Goal: Information Seeking & Learning: Learn about a topic

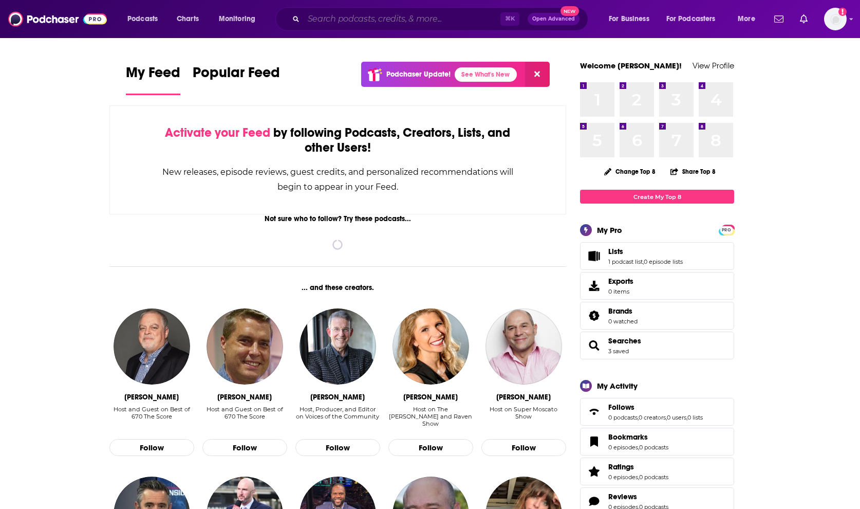
click at [344, 22] on input "Search podcasts, credits, & more..." at bounding box center [402, 19] width 197 height 16
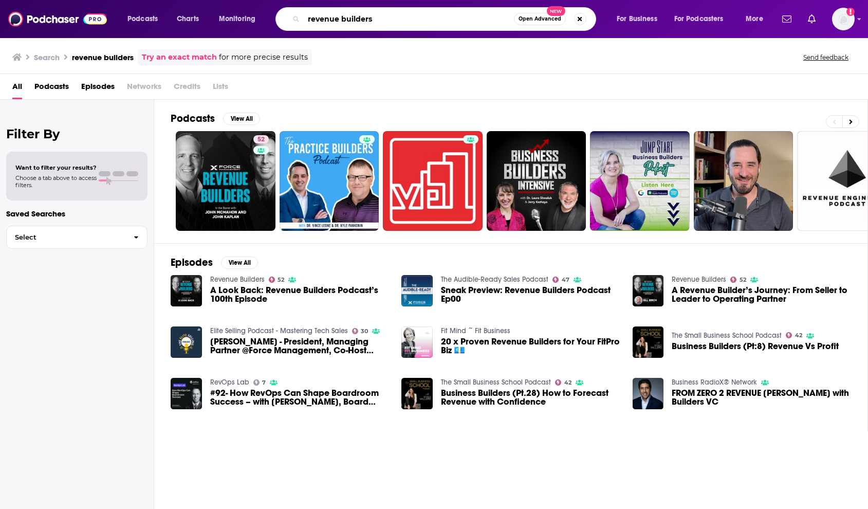
click at [361, 14] on input "revenue builders" at bounding box center [409, 19] width 210 height 16
type input "b2b revenue leadership"
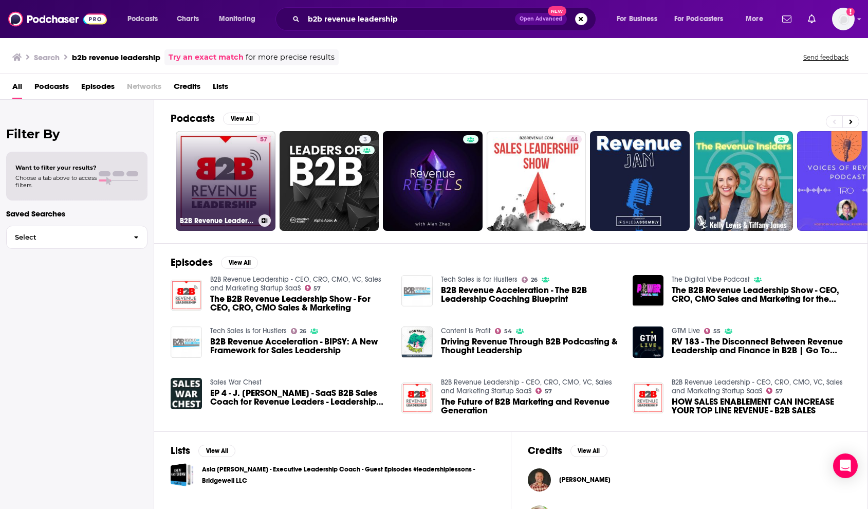
click at [233, 189] on link "57 B2B Revenue Leadership - CEO, CRO, CMO, VC, Sales and Marketing Startup SaaS" at bounding box center [226, 181] width 100 height 100
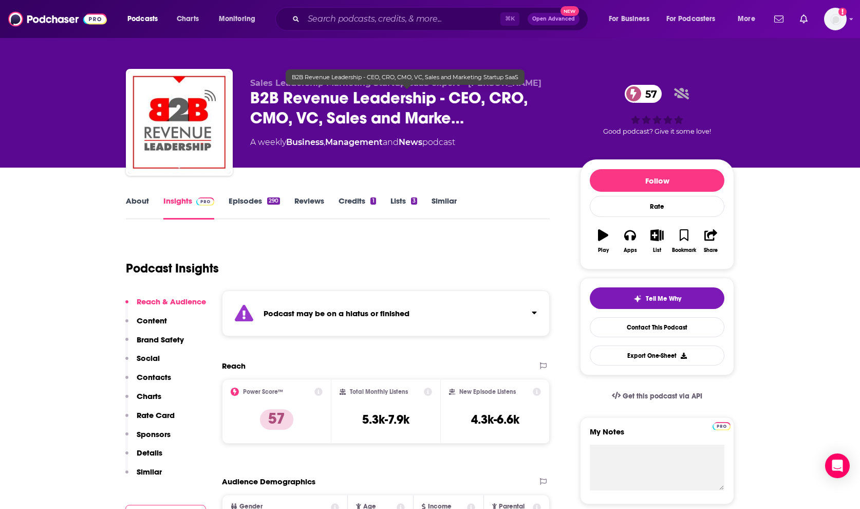
click at [306, 112] on span "B2B Revenue Leadership - CEO, CRO, CMO, VC, Sales and Marke…" at bounding box center [406, 108] width 313 height 40
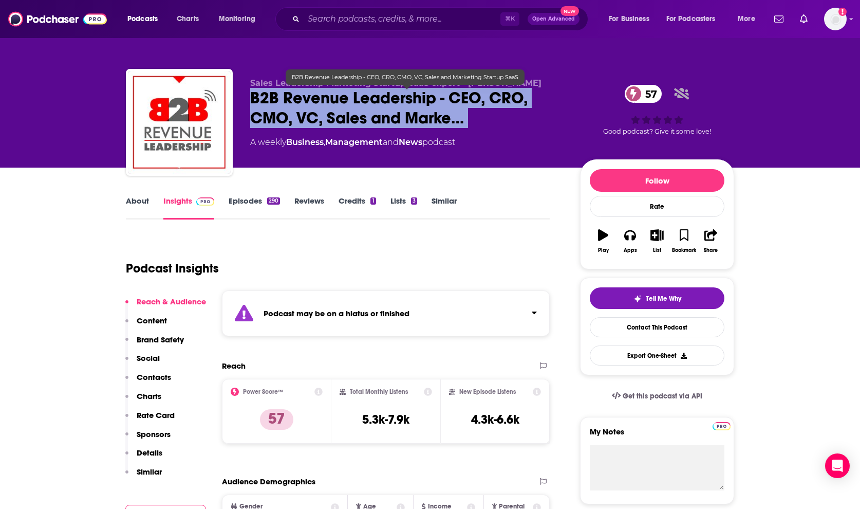
click at [306, 112] on span "B2B Revenue Leadership - CEO, CRO, CMO, VC, Sales and Marke…" at bounding box center [406, 108] width 313 height 40
click at [333, 101] on span "B2B Revenue Leadership - CEO, CRO, CMO, VC, Sales and Marke…" at bounding box center [406, 108] width 313 height 40
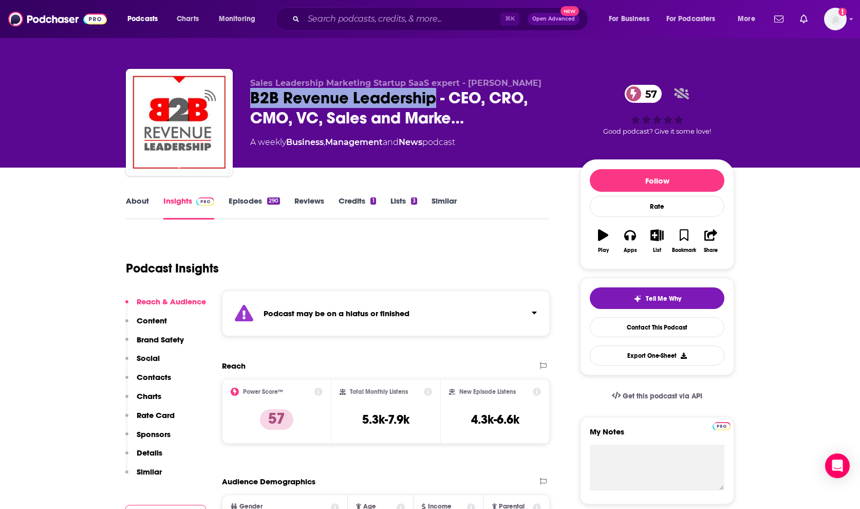
drag, startPoint x: 437, startPoint y: 97, endPoint x: 247, endPoint y: 98, distance: 189.6
click at [247, 98] on div "Sales Leadership Marketing Startup SaaS expert - [PERSON_NAME] B2B Revenue Lead…" at bounding box center [430, 124] width 608 height 111
copy h2 "B2B Revenue Leadership"
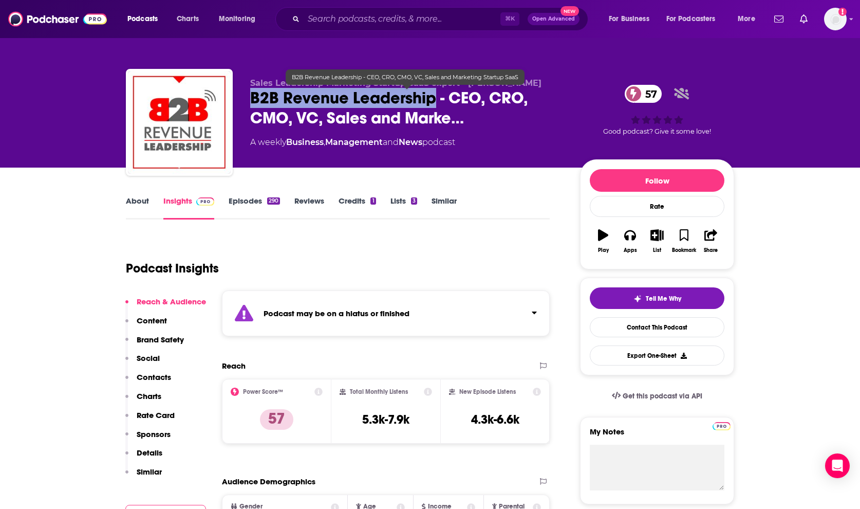
copy h2 "B2B Revenue Leadership"
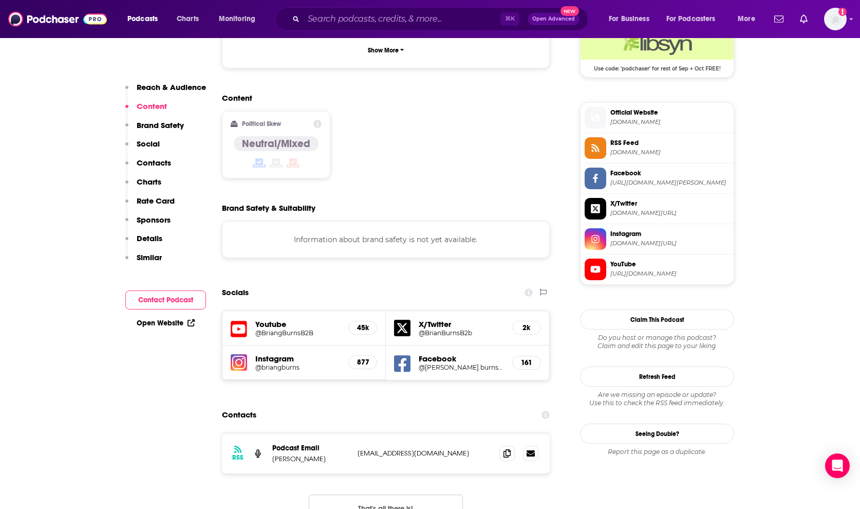
scroll to position [1001, 0]
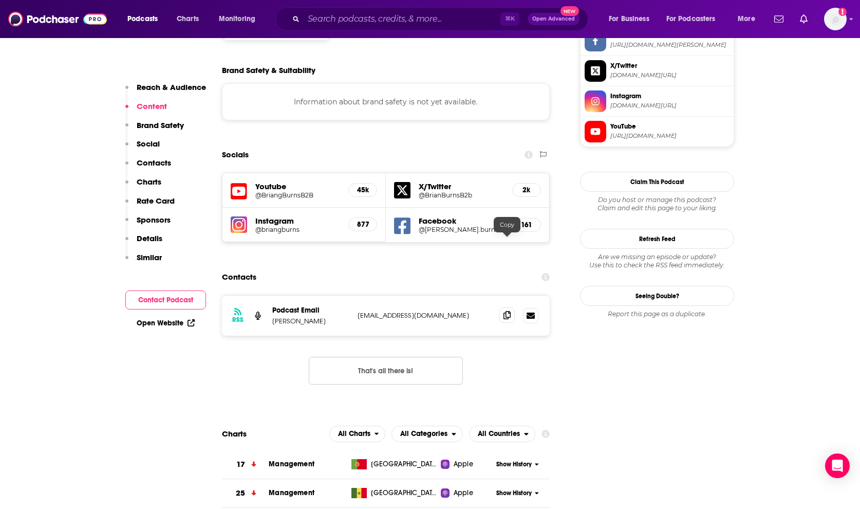
click at [511, 307] on span at bounding box center [506, 314] width 15 height 15
drag, startPoint x: 313, startPoint y: 253, endPoint x: 274, endPoint y: 249, distance: 39.2
click at [274, 295] on div "RSS Podcast Email [PERSON_NAME] [EMAIL_ADDRESS][DOMAIN_NAME] [PERSON_NAME][EMAI…" at bounding box center [386, 315] width 328 height 40
copy p "[PERSON_NAME]"
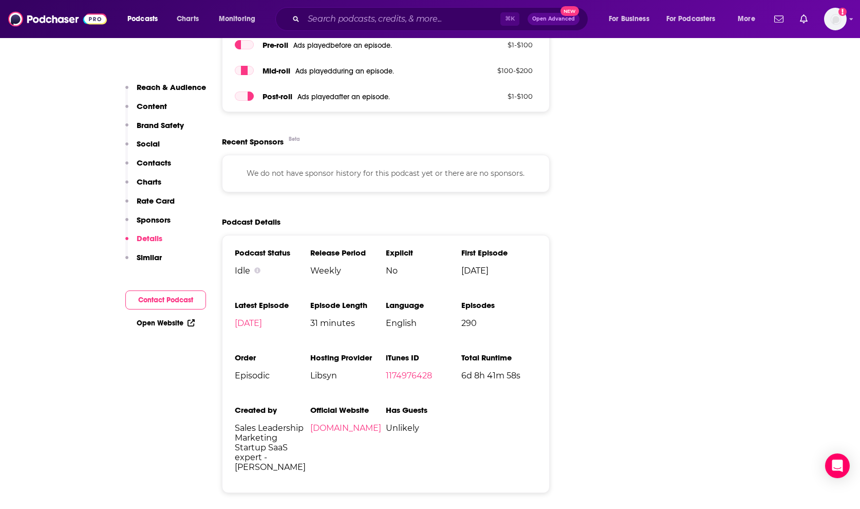
scroll to position [1741, 0]
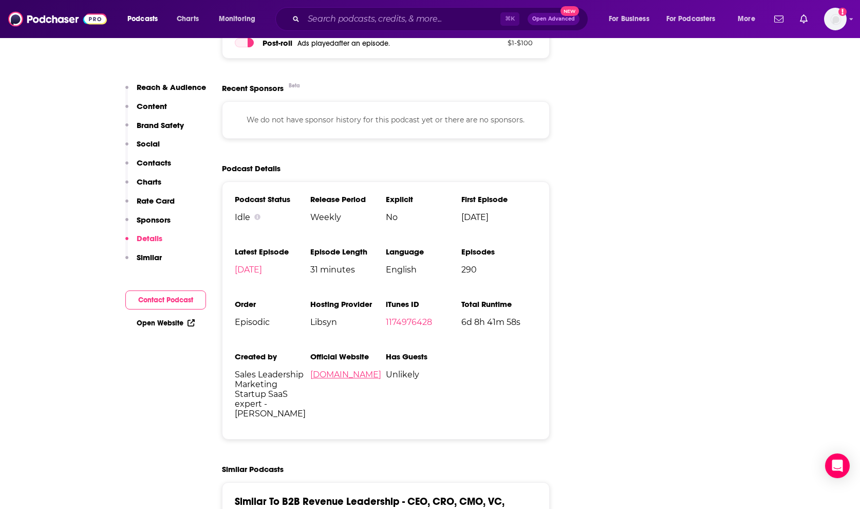
click at [347, 369] on link "[DOMAIN_NAME]" at bounding box center [345, 374] width 71 height 10
click at [361, 18] on input "Search podcasts, credits, & more..." at bounding box center [402, 19] width 197 height 16
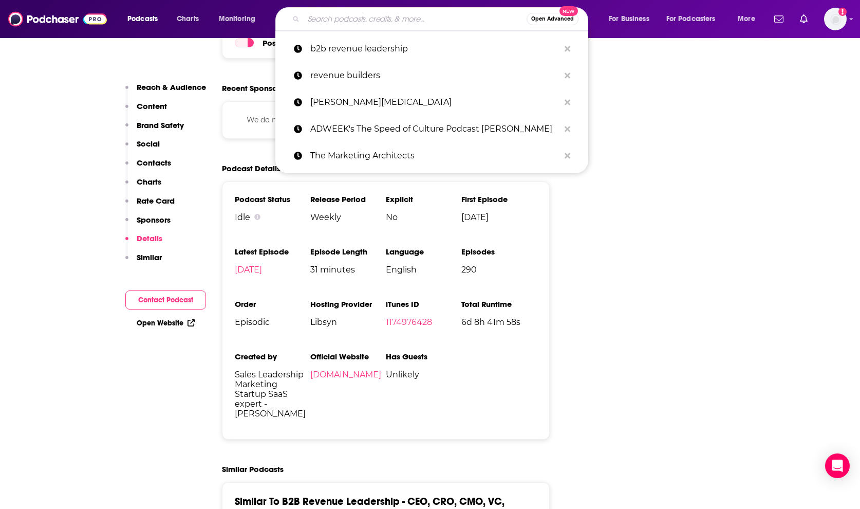
paste input "The Brutal Truth About Sales & Selling"
type input "The Brutal Truth About Sales & Selling"
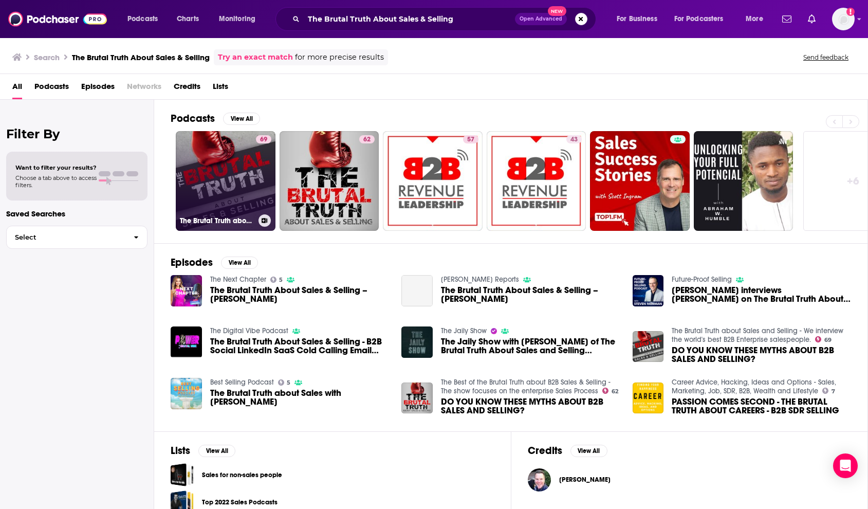
click at [208, 197] on link "69 The Brutal Truth about Sales and Selling - We interview the world's best B2B…" at bounding box center [226, 181] width 100 height 100
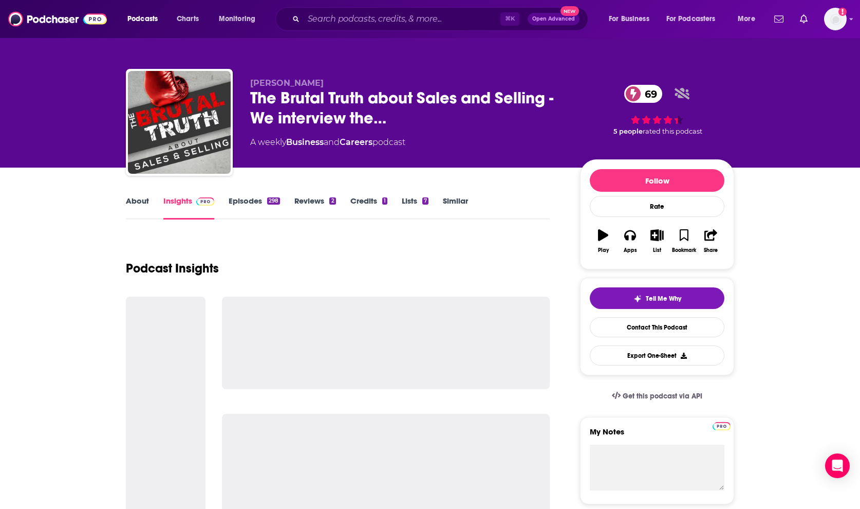
click at [238, 199] on link "Episodes 298" at bounding box center [254, 208] width 51 height 24
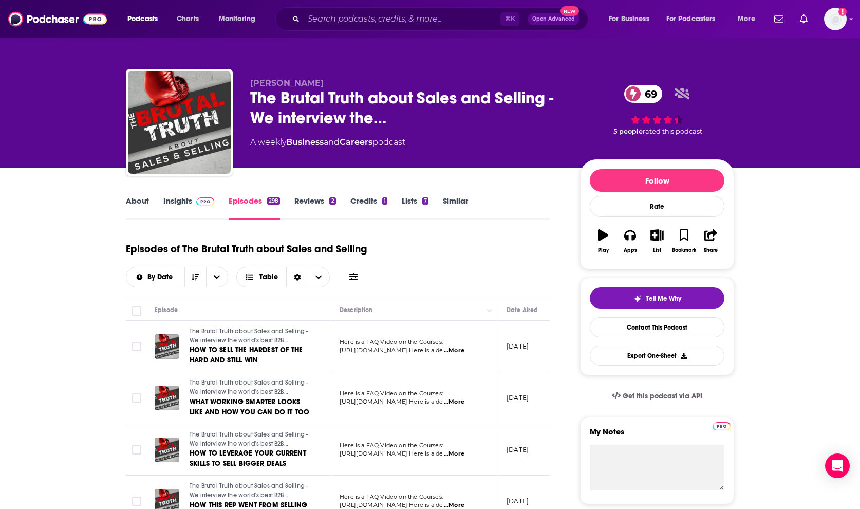
click at [183, 199] on link "Insights" at bounding box center [188, 208] width 51 height 24
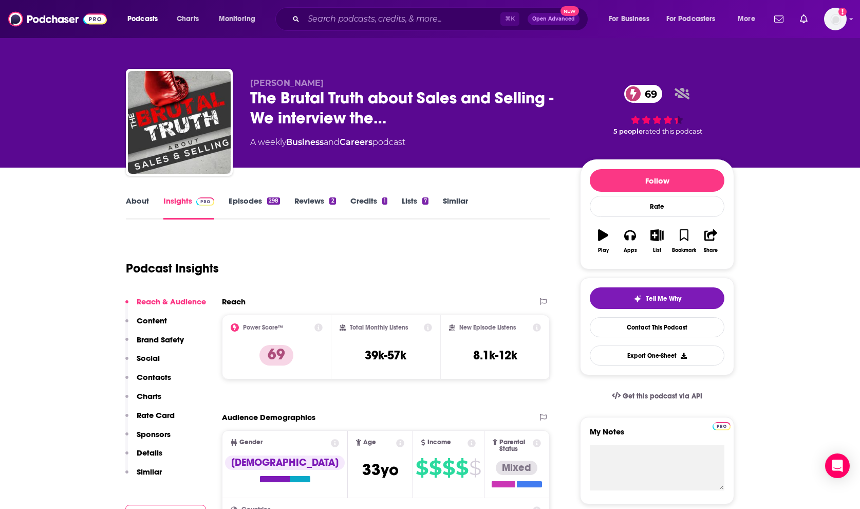
click at [244, 209] on link "Episodes 298" at bounding box center [254, 208] width 51 height 24
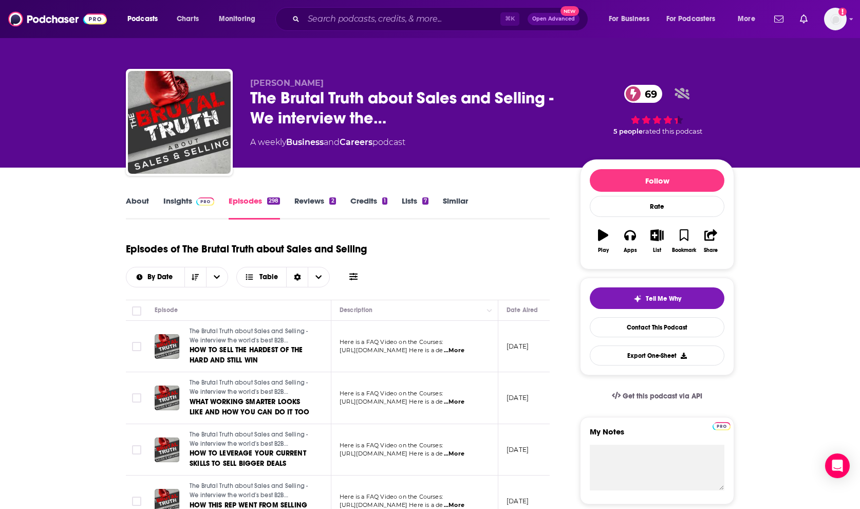
click at [142, 205] on link "About" at bounding box center [137, 208] width 23 height 24
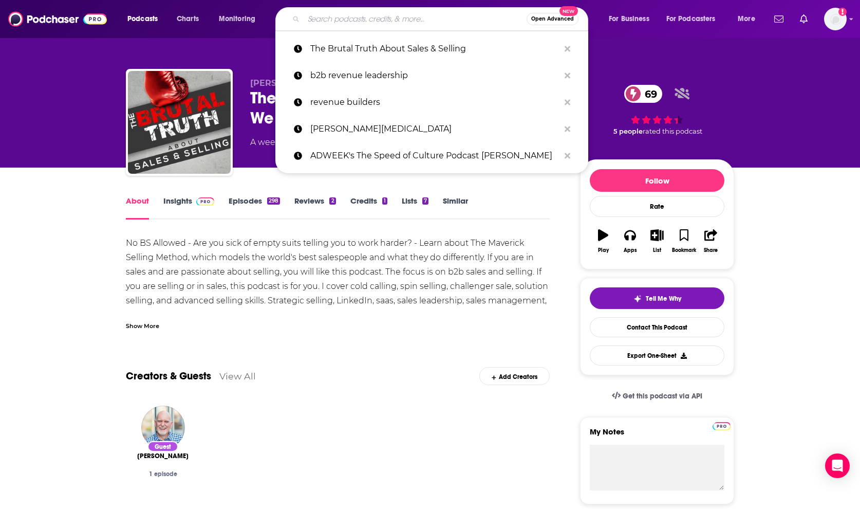
click at [358, 16] on input "Search podcasts, credits, & more..." at bounding box center [415, 19] width 223 height 16
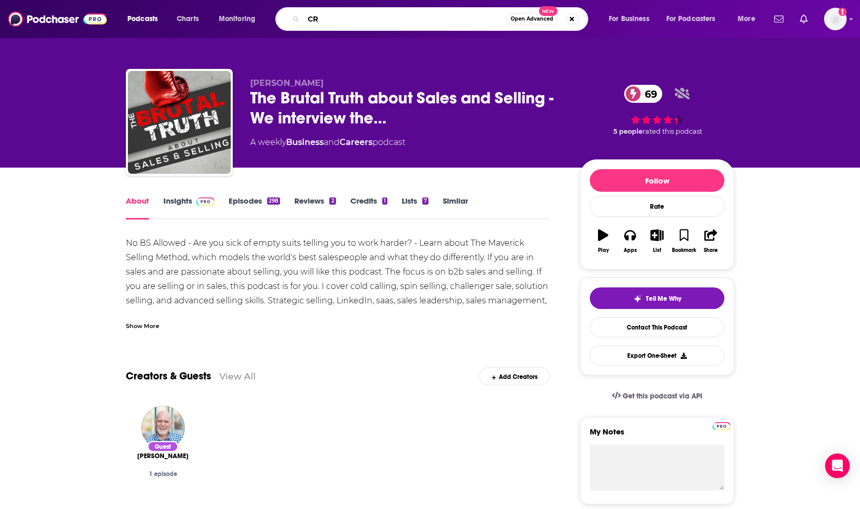
type input "CRO"
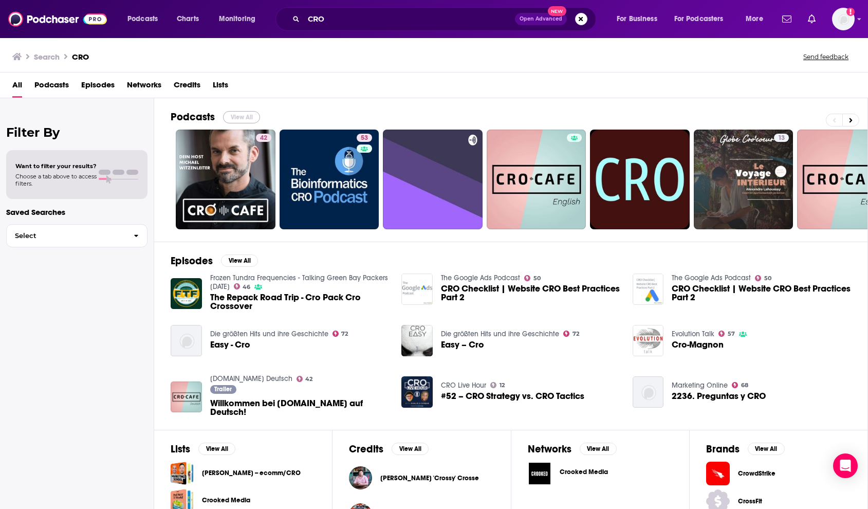
click at [239, 118] on button "View All" at bounding box center [241, 117] width 37 height 12
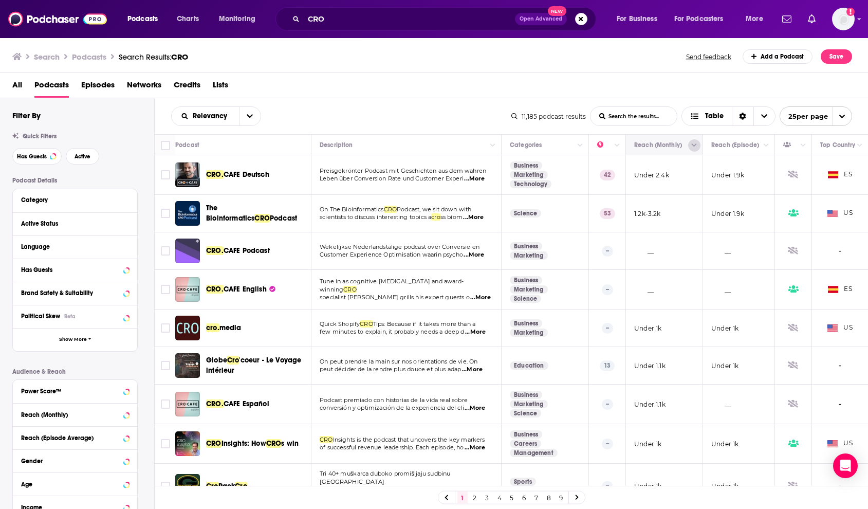
click at [693, 145] on icon "Column Actions" at bounding box center [693, 145] width 5 height 3
click at [693, 143] on div at bounding box center [434, 254] width 868 height 509
click at [665, 143] on icon "Move" at bounding box center [663, 145] width 12 height 12
click at [698, 146] on button "Column Actions" at bounding box center [694, 145] width 12 height 12
click at [696, 145] on div at bounding box center [434, 254] width 868 height 509
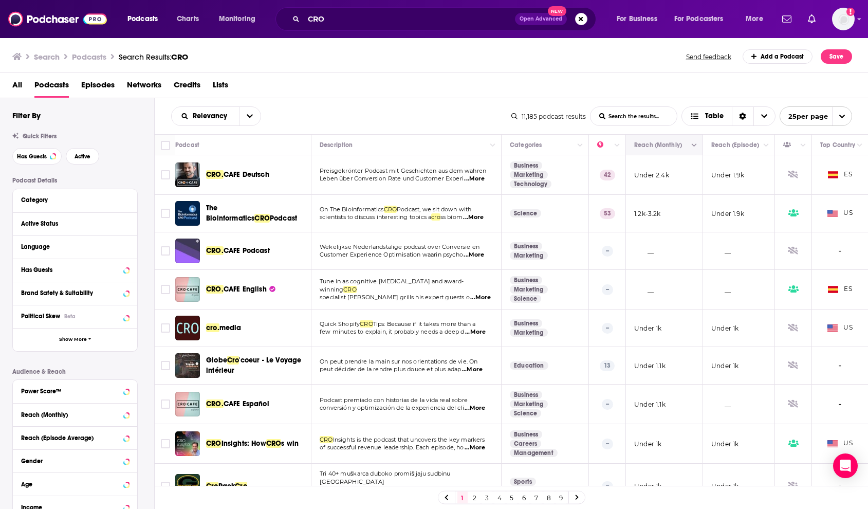
click at [663, 146] on icon "Move" at bounding box center [663, 144] width 8 height 3
click at [728, 146] on button "Move" at bounding box center [737, 145] width 55 height 12
click at [766, 145] on icon "Column Actions" at bounding box center [765, 145] width 5 height 3
click at [766, 145] on div at bounding box center [434, 254] width 868 height 509
click at [758, 118] on span "Choose View" at bounding box center [764, 116] width 22 height 18
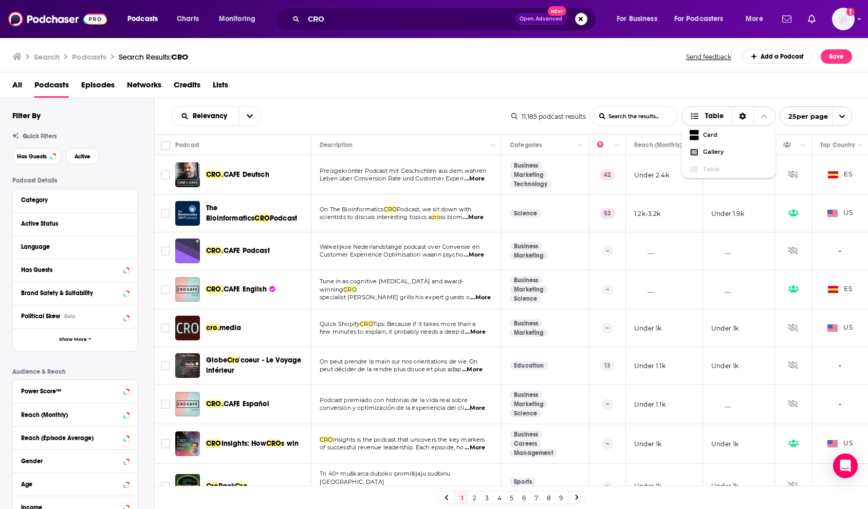
click at [758, 118] on span "Choose View" at bounding box center [764, 116] width 22 height 18
click at [836, 116] on span "open menu" at bounding box center [842, 116] width 20 height 18
click at [824, 163] on button "100 per page" at bounding box center [815, 168] width 71 height 16
click at [662, 149] on icon "Move" at bounding box center [663, 145] width 12 height 12
click at [666, 146] on icon "Move" at bounding box center [663, 144] width 8 height 3
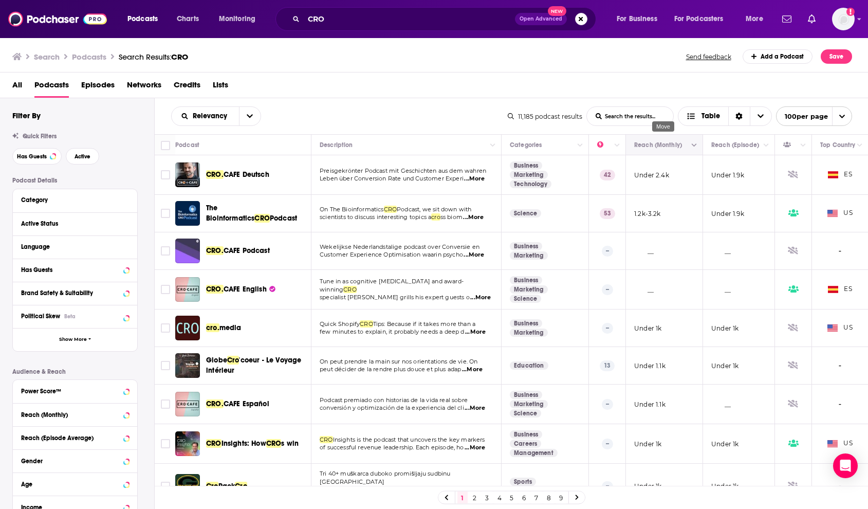
click at [673, 146] on button "Move" at bounding box center [663, 145] width 60 height 12
click at [693, 144] on icon "Column Actions" at bounding box center [693, 145] width 5 height 6
click at [693, 144] on div at bounding box center [434, 254] width 868 height 509
click at [737, 116] on icon "Sort Direction" at bounding box center [738, 115] width 7 height 7
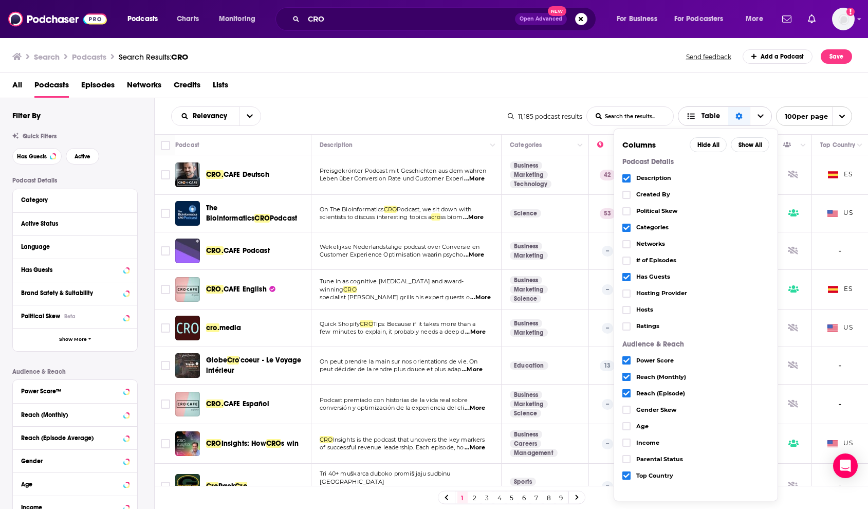
click at [745, 115] on div "Sort Direction" at bounding box center [739, 116] width 22 height 18
click at [759, 113] on icon "Choose View" at bounding box center [760, 115] width 6 height 7
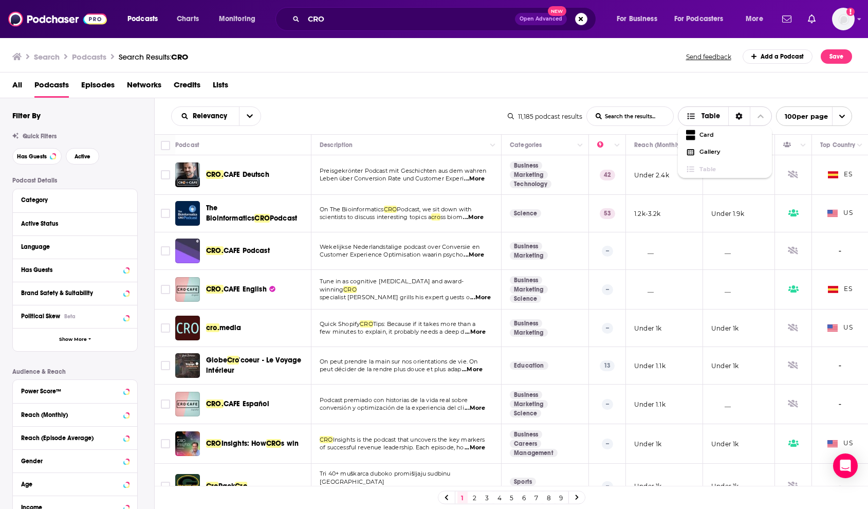
click at [759, 113] on icon "Choose View" at bounding box center [760, 115] width 6 height 7
click at [349, 107] on div "Relevancy List Search Input Search the results... Table" at bounding box center [339, 116] width 336 height 20
click at [253, 111] on button "open menu" at bounding box center [250, 116] width 22 height 18
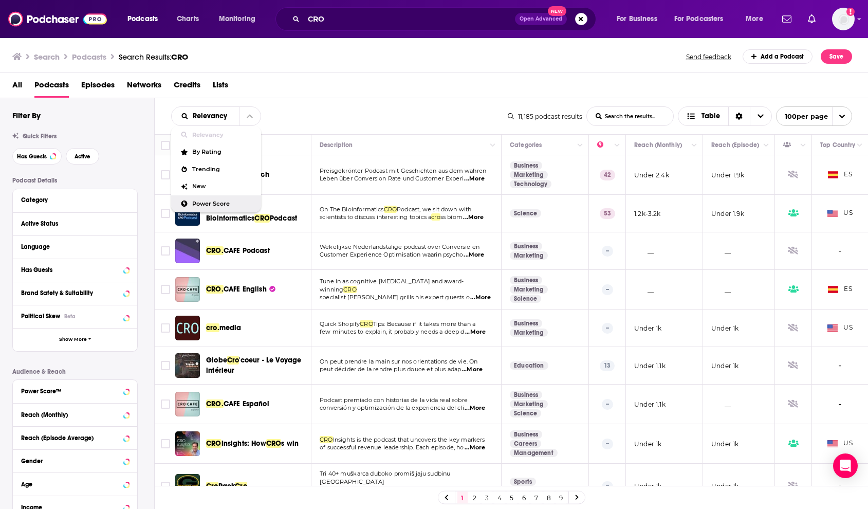
click at [215, 201] on span "Power Score" at bounding box center [222, 204] width 61 height 6
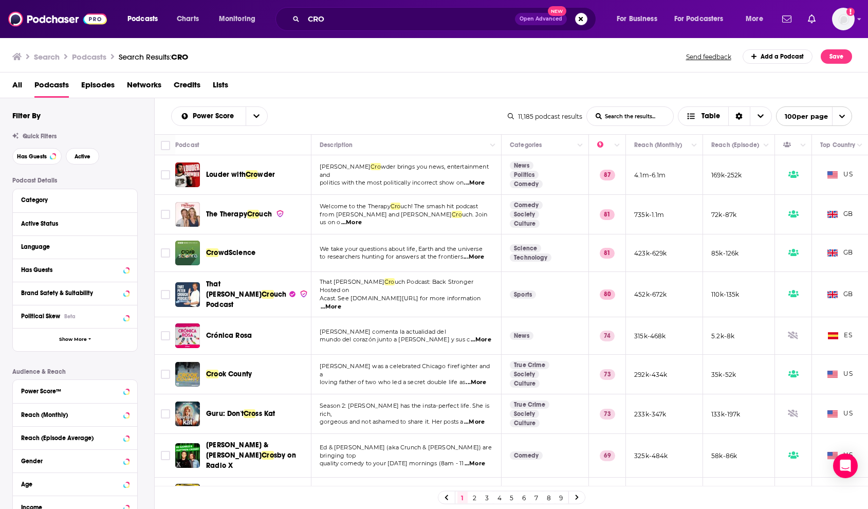
click at [479, 181] on span "...More" at bounding box center [474, 183] width 21 height 8
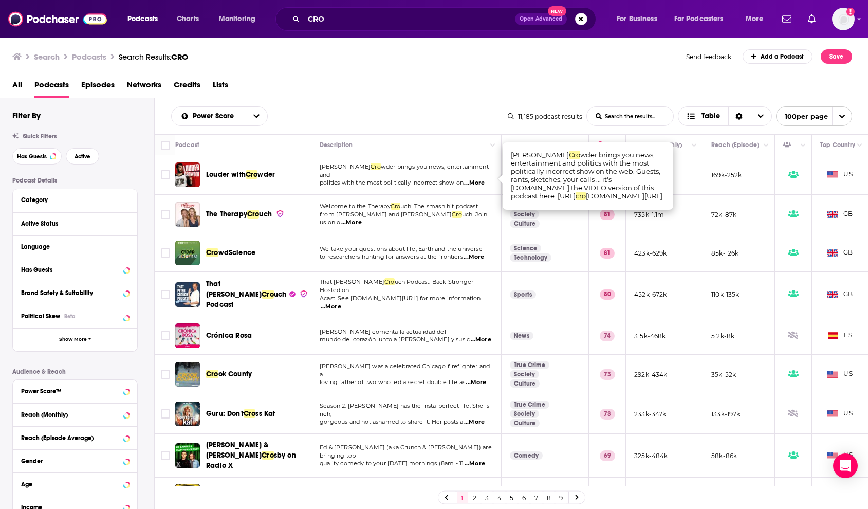
click at [405, 93] on div "All Podcasts Episodes Networks Credits Lists" at bounding box center [436, 87] width 848 height 21
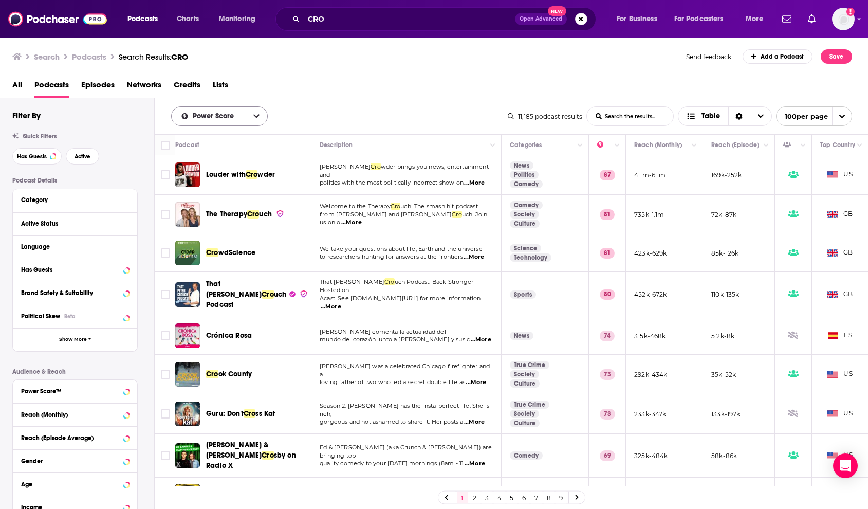
click at [257, 116] on icon "open menu" at bounding box center [256, 115] width 6 height 7
click at [243, 129] on div "Relevancy" at bounding box center [219, 134] width 97 height 17
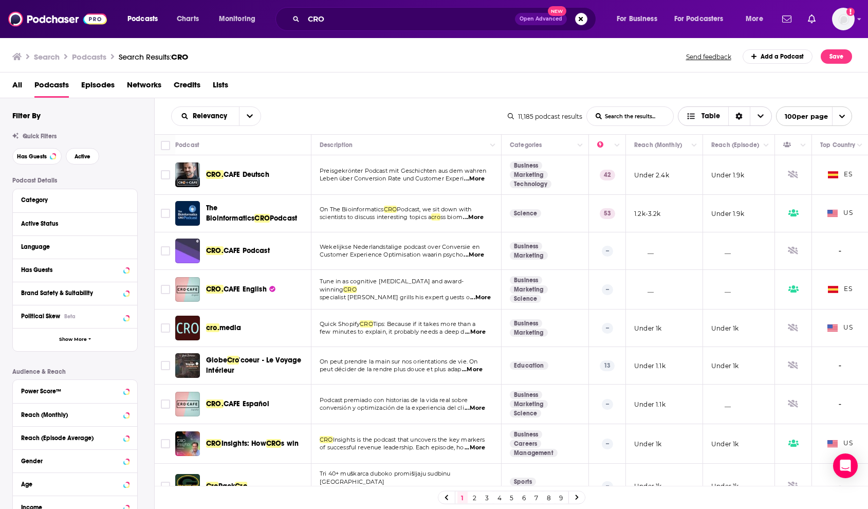
click at [720, 117] on span "Table" at bounding box center [703, 116] width 50 height 17
click at [740, 116] on icon "Sort Direction" at bounding box center [739, 116] width 7 height 7
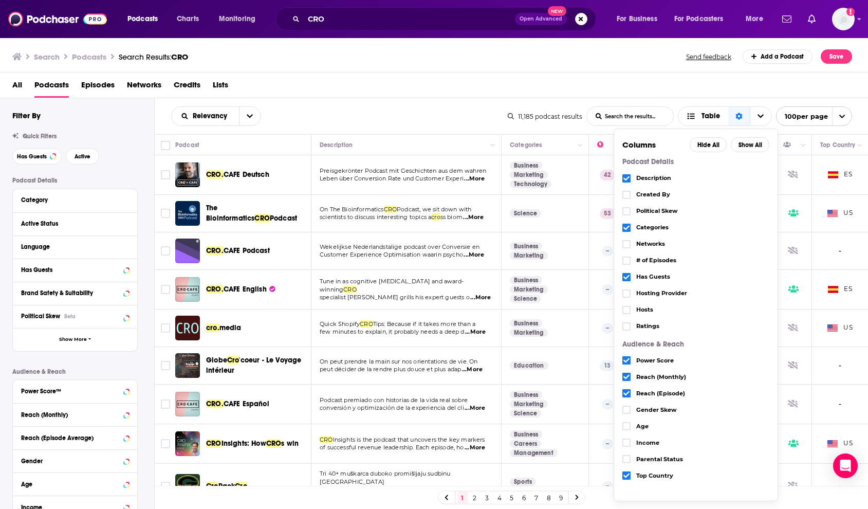
click at [632, 327] on div "Ratings" at bounding box center [695, 326] width 147 height 16
click at [628, 327] on icon "Choose View" at bounding box center [626, 326] width 6 height 6
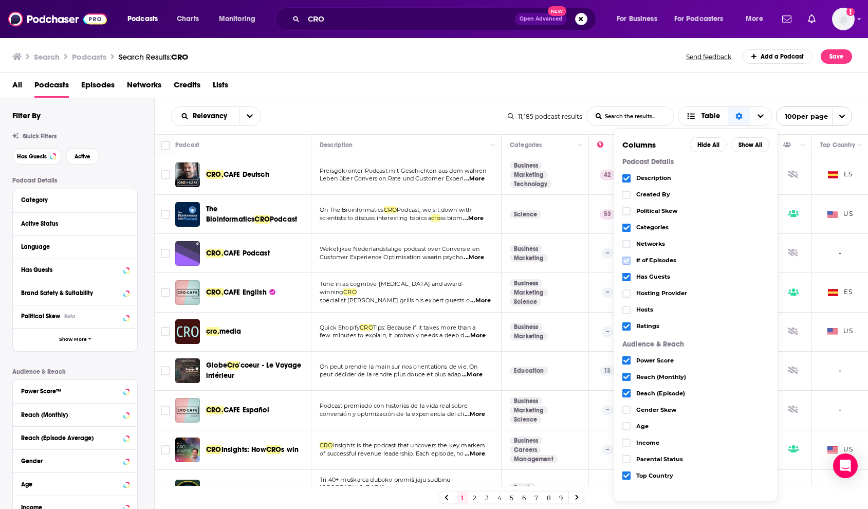
click at [628, 261] on icon "Choose View" at bounding box center [626, 260] width 6 height 6
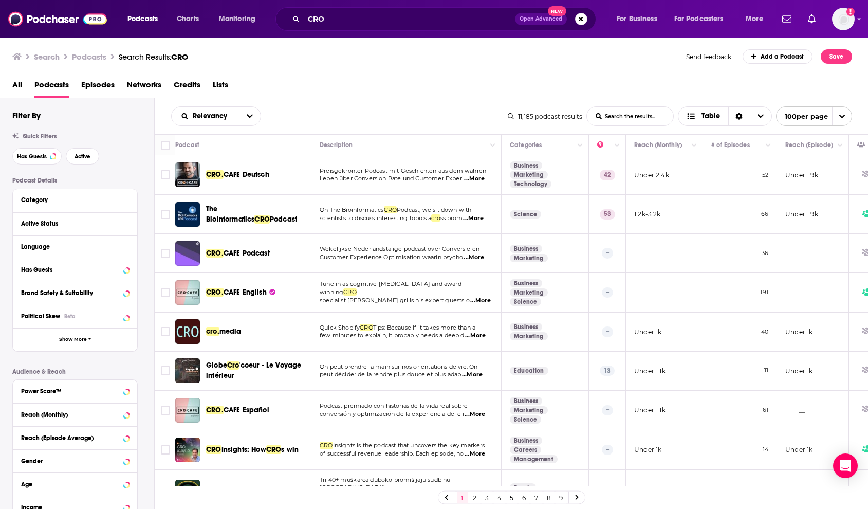
click at [537, 59] on div "Search Podcasts Search Results: CRO Send feedback Add a Podcast Save" at bounding box center [431, 56] width 839 height 14
click at [479, 216] on span "...More" at bounding box center [473, 218] width 21 height 8
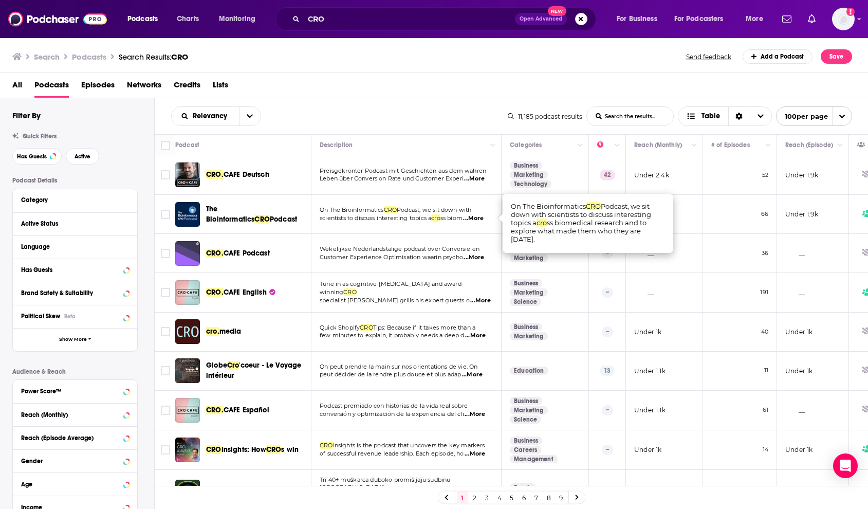
click at [399, 332] on span "few minutes to explain, it probably needs a deep d" at bounding box center [392, 334] width 145 height 7
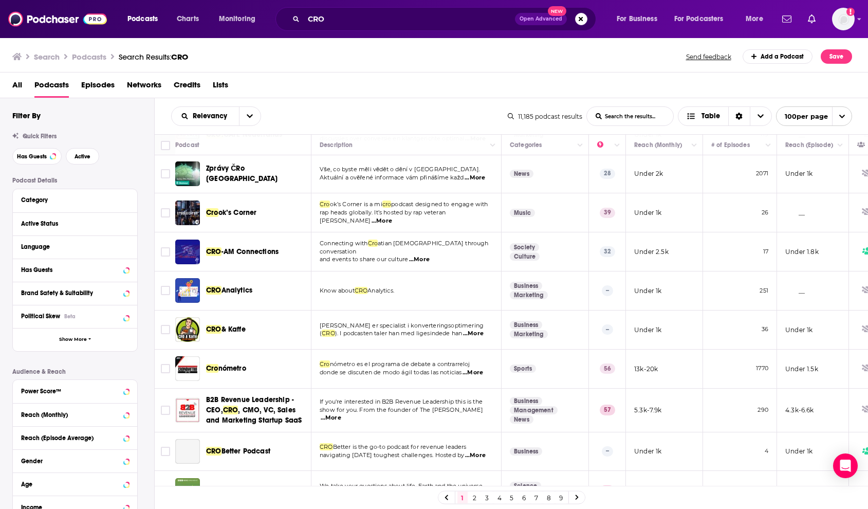
scroll to position [431, 0]
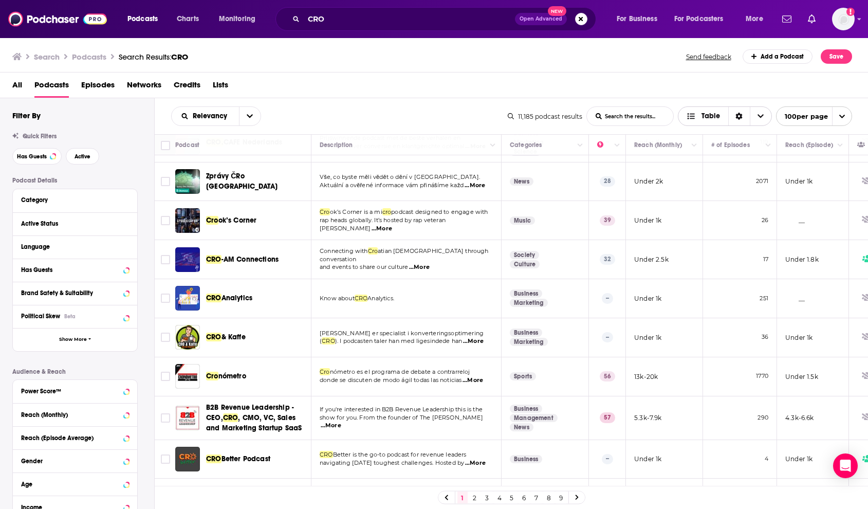
click at [737, 118] on icon "Sort Direction" at bounding box center [739, 116] width 7 height 7
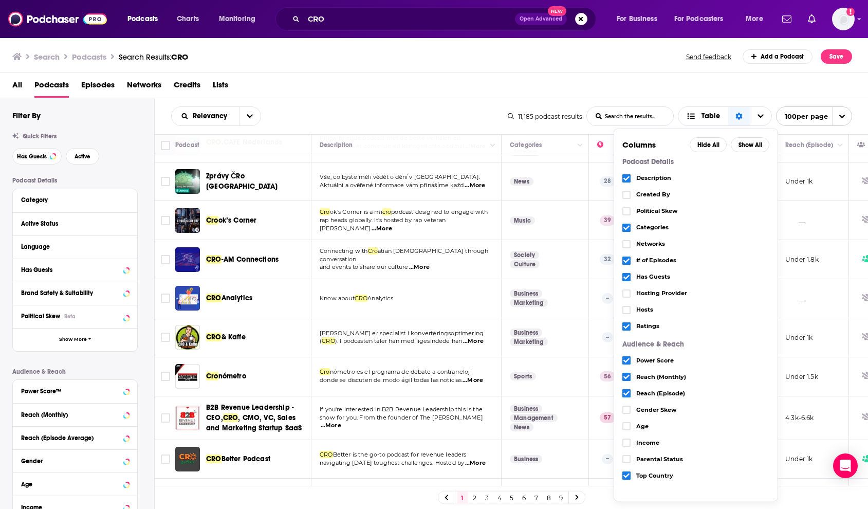
click at [706, 88] on div "All Podcasts Episodes Networks Credits Lists" at bounding box center [436, 87] width 848 height 21
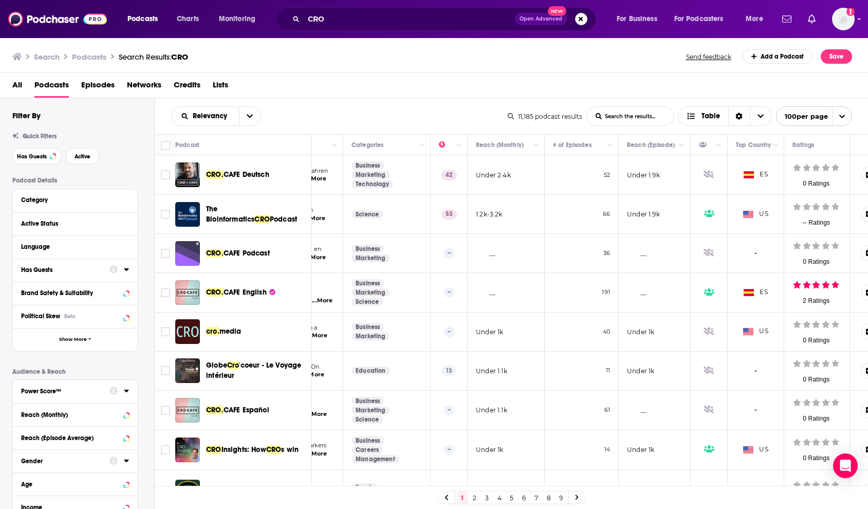
scroll to position [0, 0]
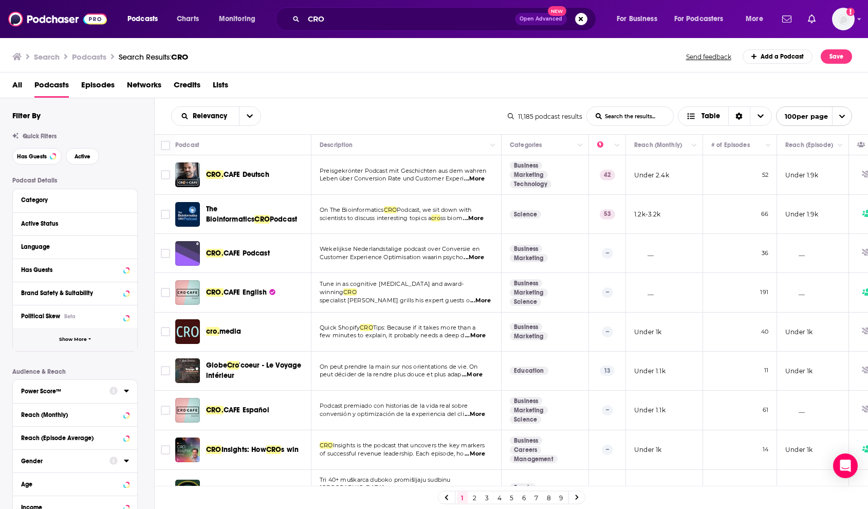
click at [76, 343] on button "Show More" at bounding box center [75, 339] width 124 height 23
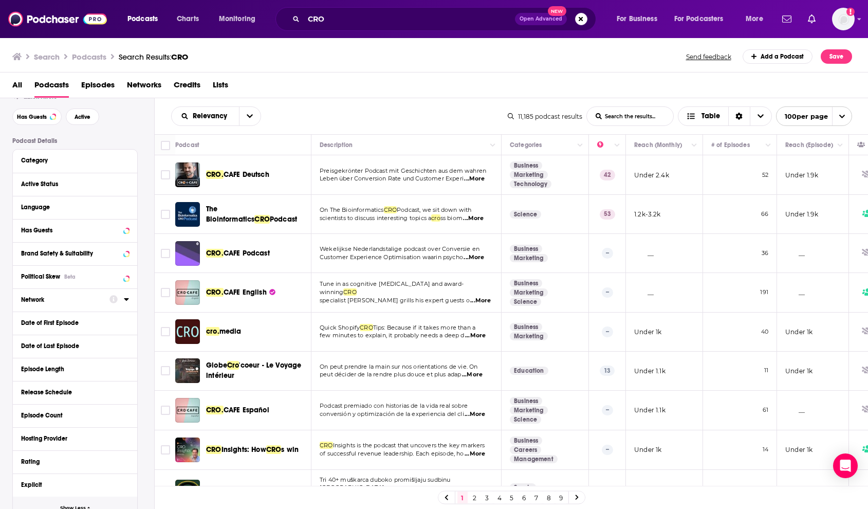
scroll to position [65, 0]
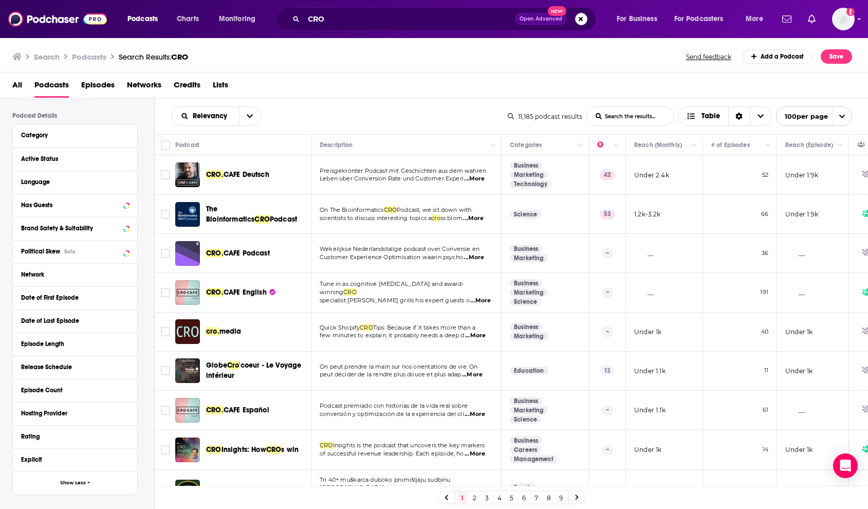
click at [129, 366] on div "Release Schedule" at bounding box center [75, 366] width 124 height 23
click at [123, 368] on button "Release Schedule" at bounding box center [72, 366] width 103 height 13
click at [124, 367] on icon at bounding box center [126, 366] width 5 height 3
click at [124, 367] on icon at bounding box center [126, 366] width 5 height 8
click at [124, 367] on icon at bounding box center [126, 366] width 5 height 3
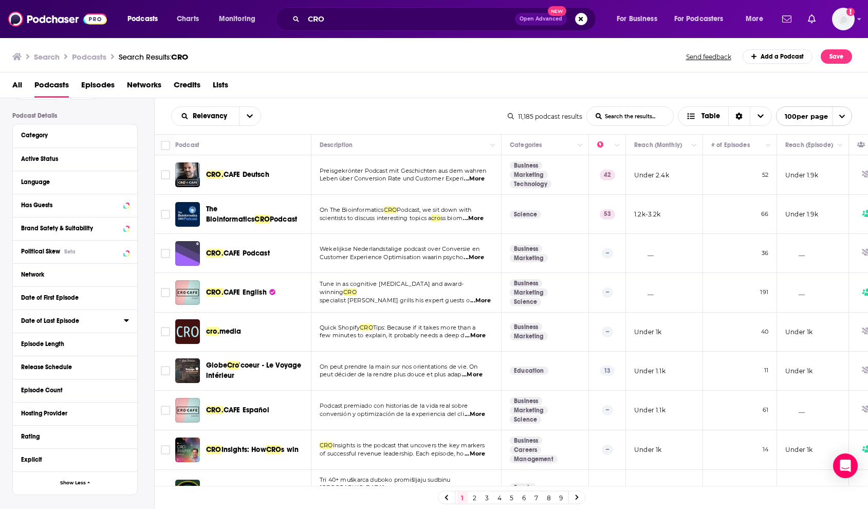
click at [128, 324] on icon at bounding box center [126, 320] width 5 height 8
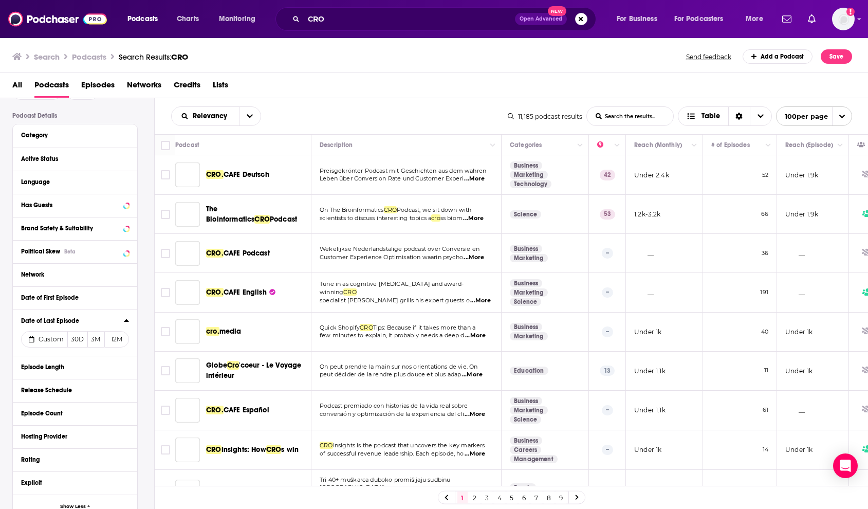
click at [127, 321] on icon at bounding box center [126, 320] width 5 height 3
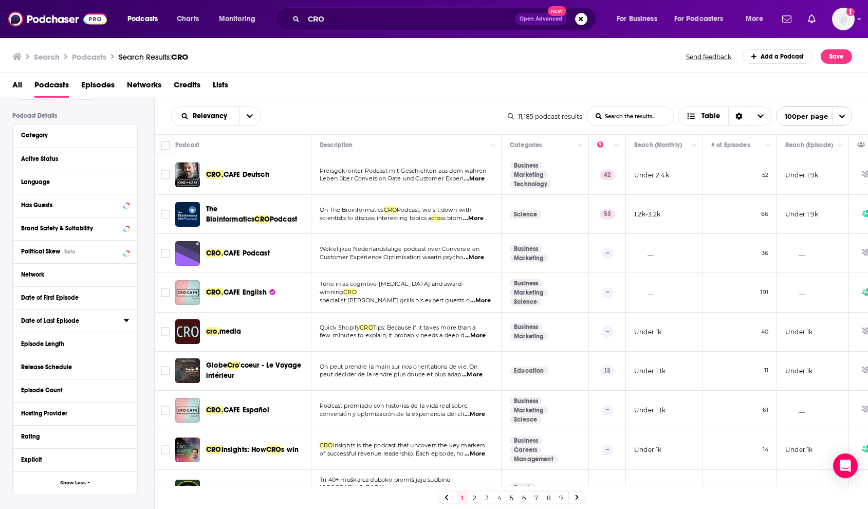
click at [127, 321] on icon at bounding box center [126, 320] width 5 height 3
click at [79, 341] on button "30D" at bounding box center [77, 339] width 20 height 16
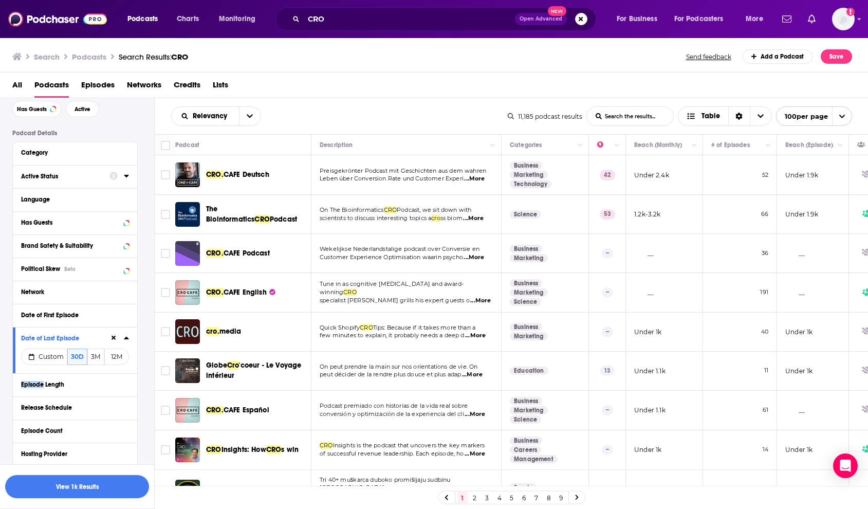
scroll to position [8, 0]
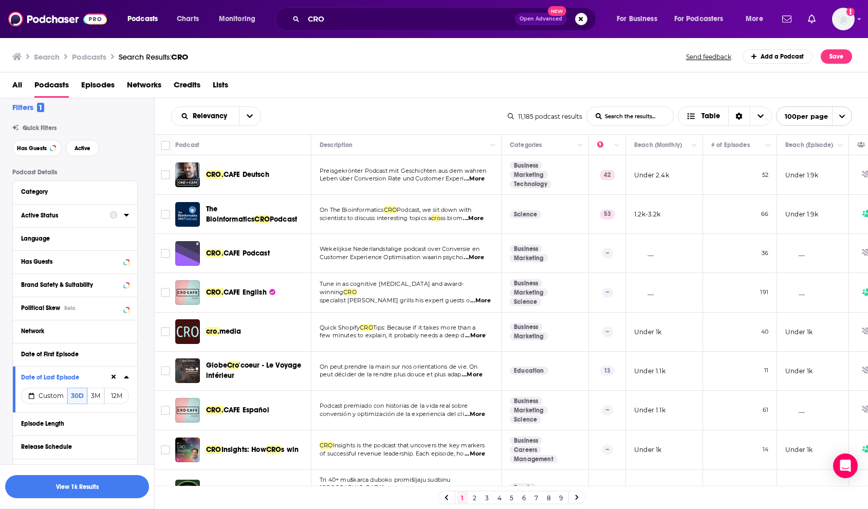
click at [125, 216] on icon at bounding box center [126, 215] width 5 height 8
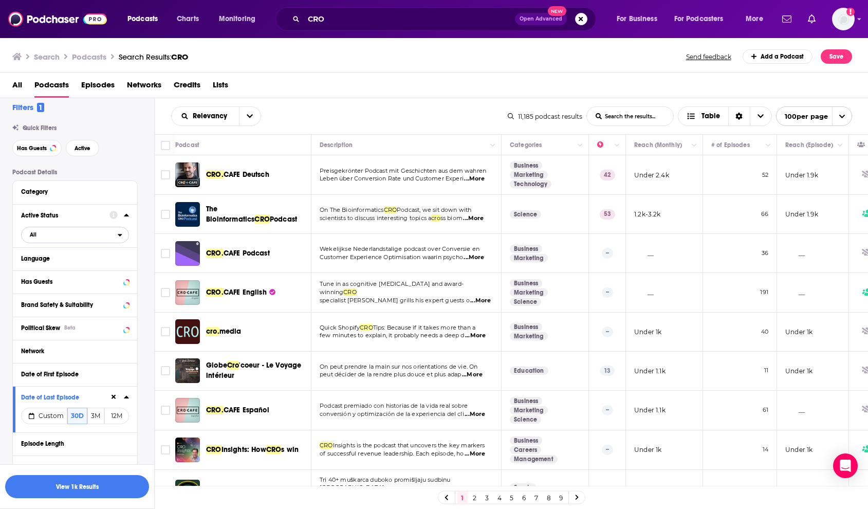
click at [82, 235] on span "All" at bounding box center [70, 234] width 96 height 13
click at [83, 266] on span "1k" at bounding box center [105, 269] width 46 height 6
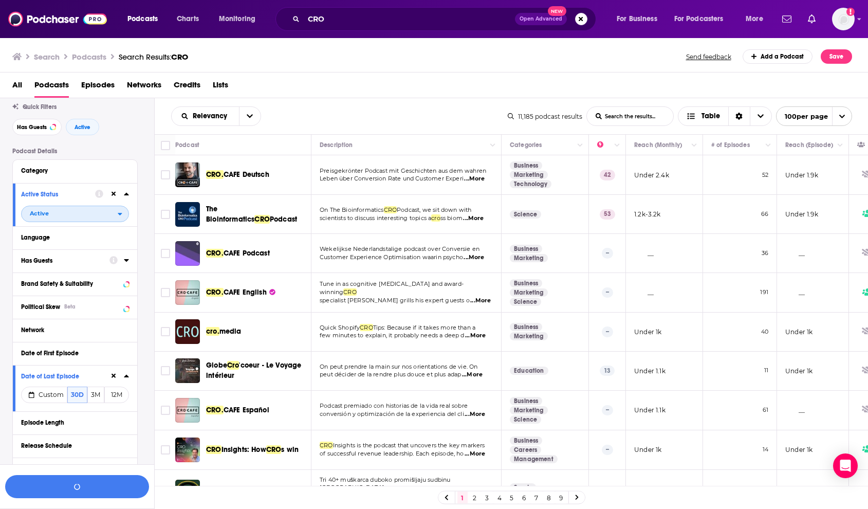
scroll to position [141, 0]
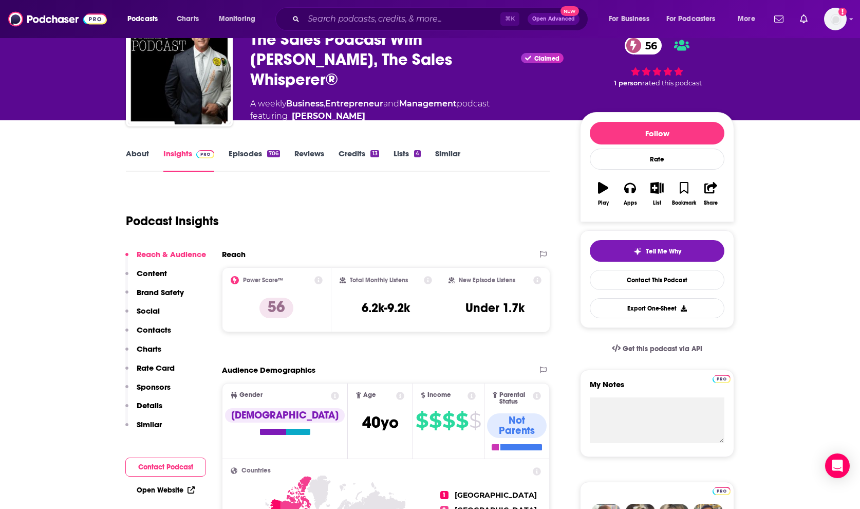
scroll to position [7, 0]
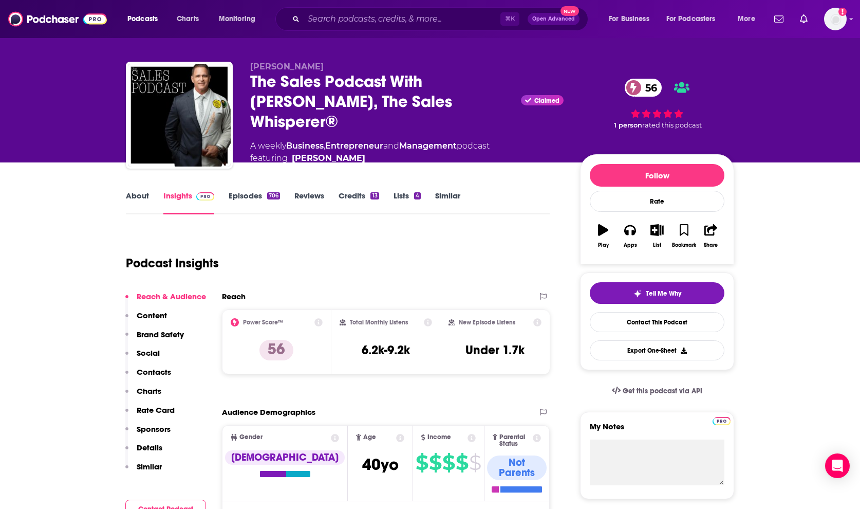
click at [251, 197] on link "Episodes 706" at bounding box center [254, 203] width 51 height 24
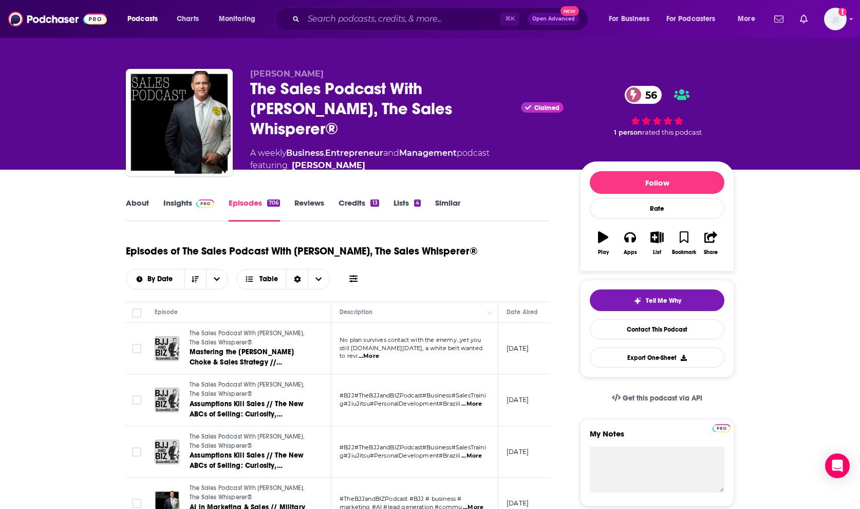
click at [183, 199] on link "Insights" at bounding box center [188, 210] width 51 height 24
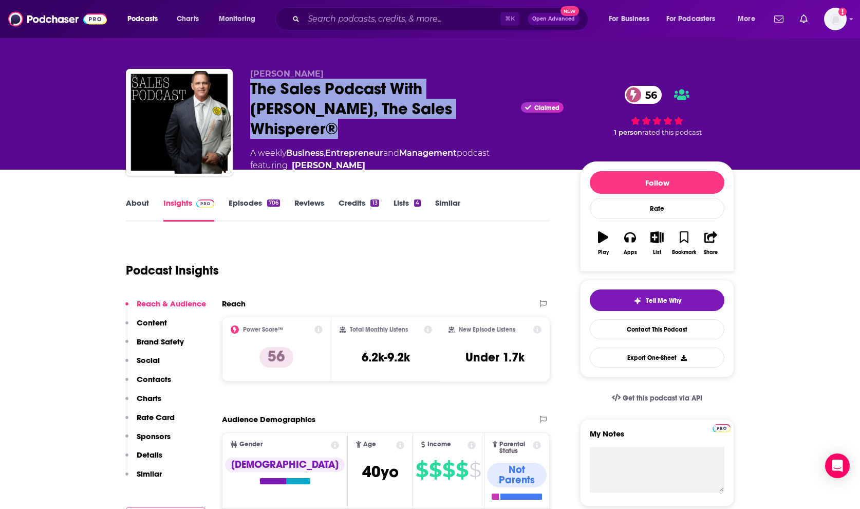
drag, startPoint x: 254, startPoint y: 98, endPoint x: 490, endPoint y: 123, distance: 237.6
click at [490, 123] on div "The Sales Podcast With Wes Schaeffer, The Sales Whisperer® Claimed 56" at bounding box center [406, 109] width 313 height 60
copy h2 "The Sales Podcast With Wes Schaeffer, The Sales Whisperer®"
click at [255, 202] on link "Episodes 706" at bounding box center [254, 210] width 51 height 24
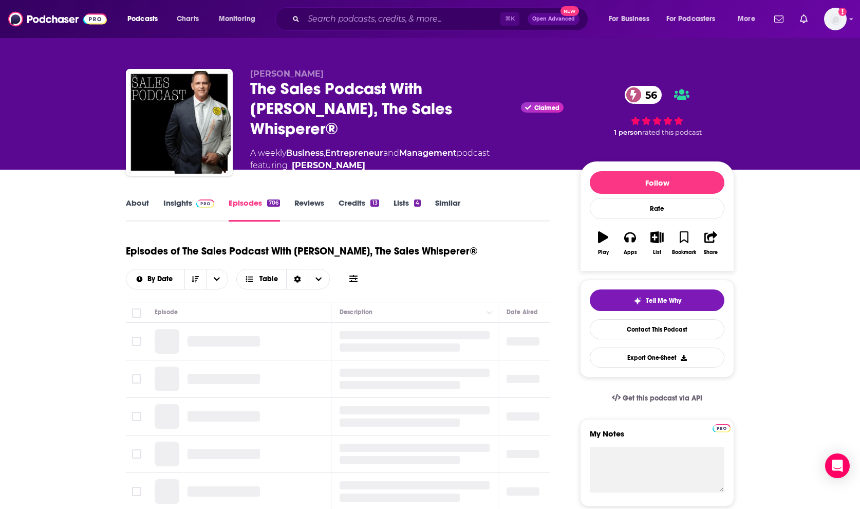
click at [190, 202] on link "Insights" at bounding box center [188, 210] width 51 height 24
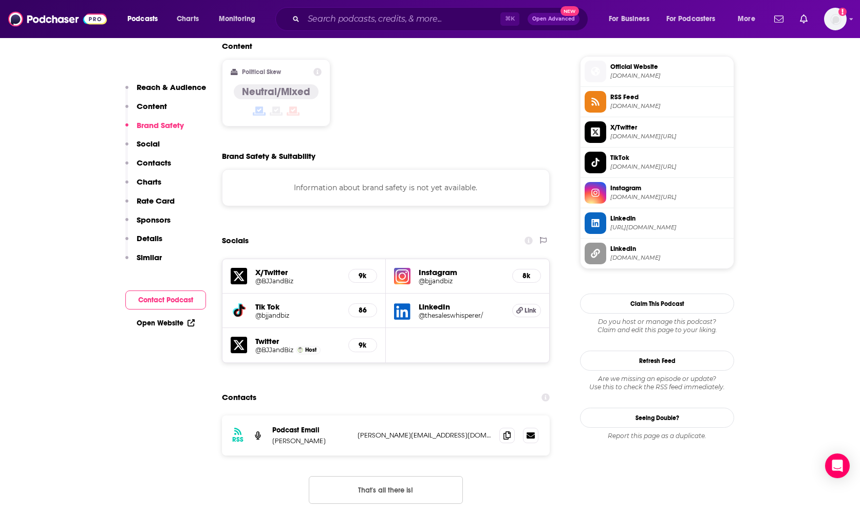
scroll to position [819, 0]
click at [504, 429] on icon at bounding box center [506, 433] width 7 height 8
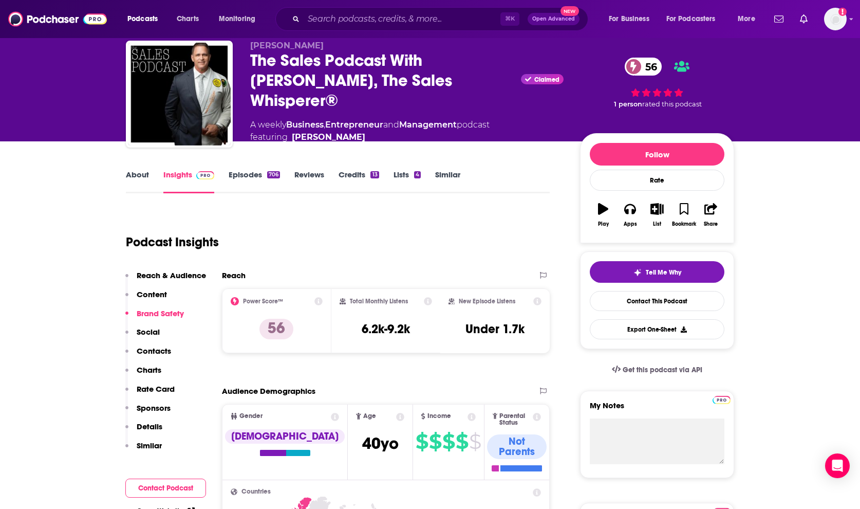
scroll to position [0, 0]
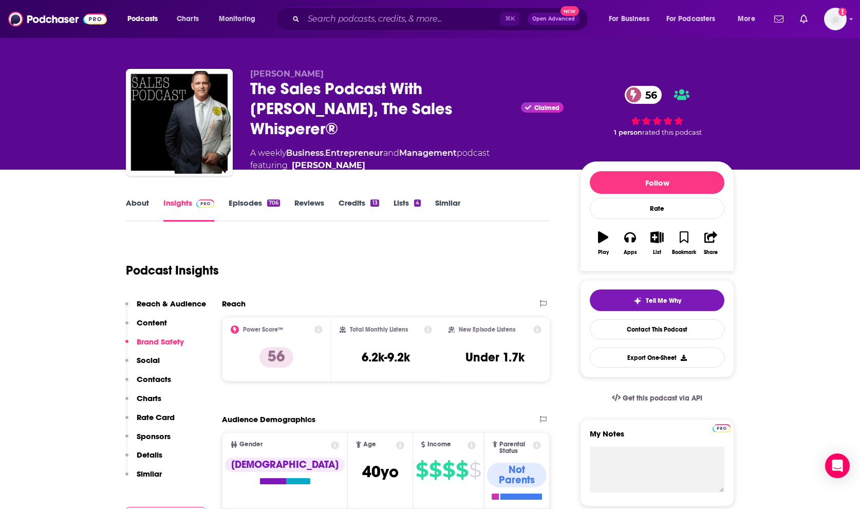
click at [250, 200] on link "Episodes 706" at bounding box center [254, 210] width 51 height 24
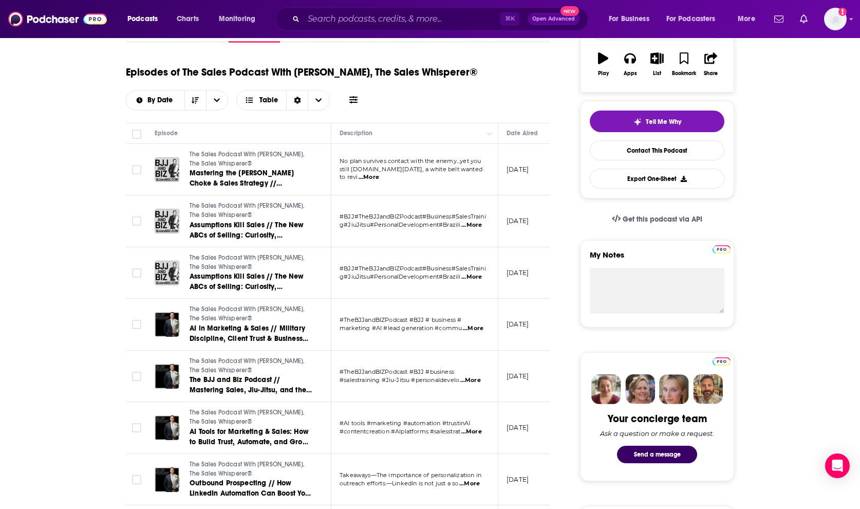
scroll to position [152, 0]
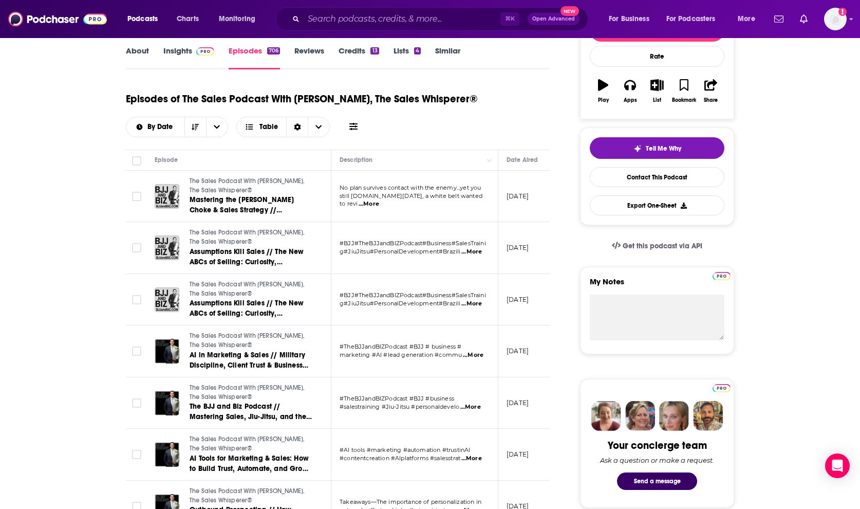
click at [139, 46] on link "About" at bounding box center [137, 58] width 23 height 24
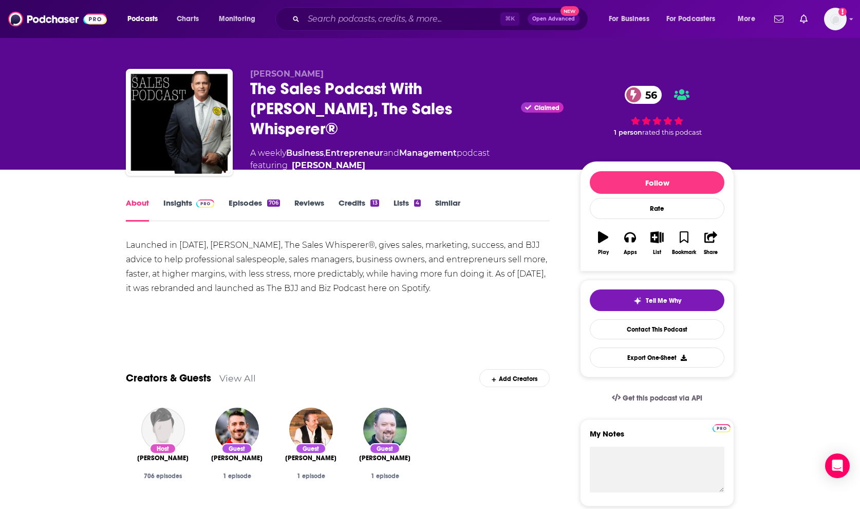
click at [364, 250] on div "Launched in 2013, Wes Schaeffer, The Sales Whisperer®, gives sales, marketing, …" at bounding box center [338, 267] width 424 height 58
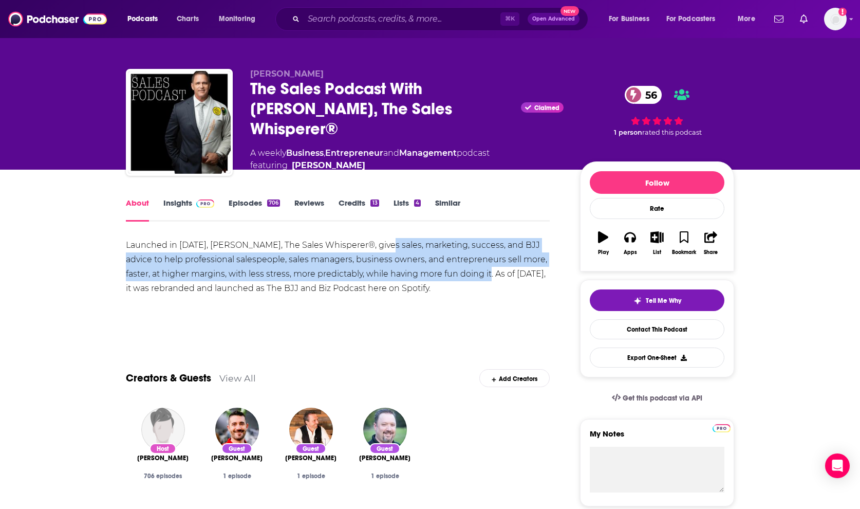
drag, startPoint x: 378, startPoint y: 242, endPoint x: 468, endPoint y: 274, distance: 96.2
click at [468, 274] on div "Launched in 2013, Wes Schaeffer, The Sales Whisperer®, gives sales, marketing, …" at bounding box center [338, 267] width 424 height 58
copy div "sales, marketing, success, and BJJ advice to help professional salespeople, sal…"
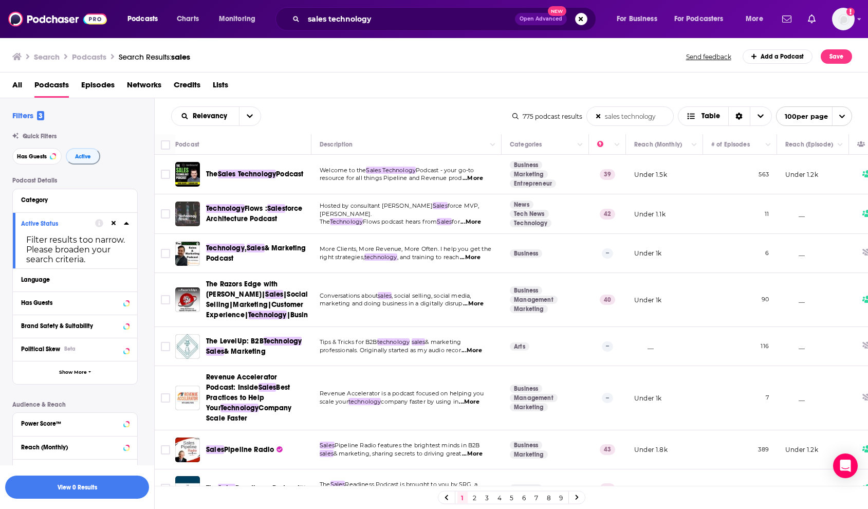
type input "sales technology"
click at [340, 120] on div "Relevancy sales technology List Search Input Search the results... Table" at bounding box center [341, 116] width 341 height 20
click at [478, 174] on span "...More" at bounding box center [472, 178] width 21 height 8
click at [450, 175] on span "resource for all things Pipeline and Revenue prod" at bounding box center [391, 177] width 142 height 7
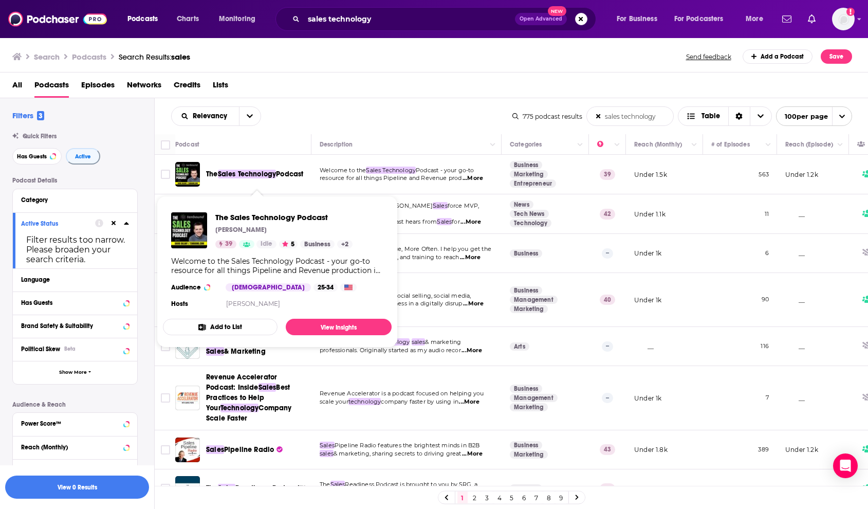
click at [238, 173] on span "Sales Technology" at bounding box center [247, 174] width 59 height 9
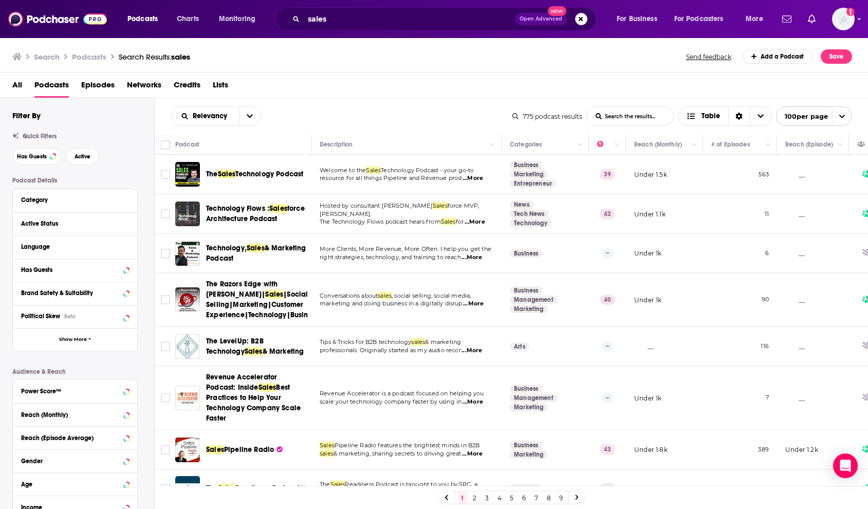
click at [376, 256] on span "right strategies, technology, and training to reach" at bounding box center [390, 256] width 141 height 7
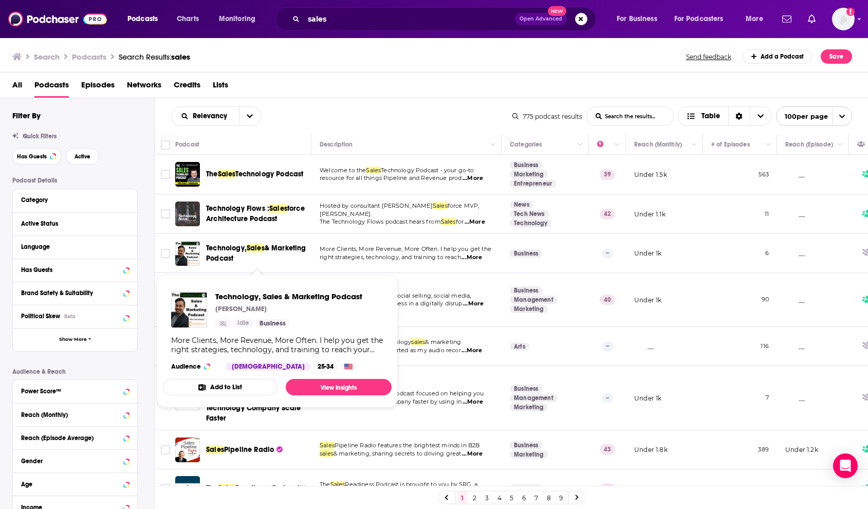
click at [250, 250] on span "Sales" at bounding box center [256, 247] width 18 height 9
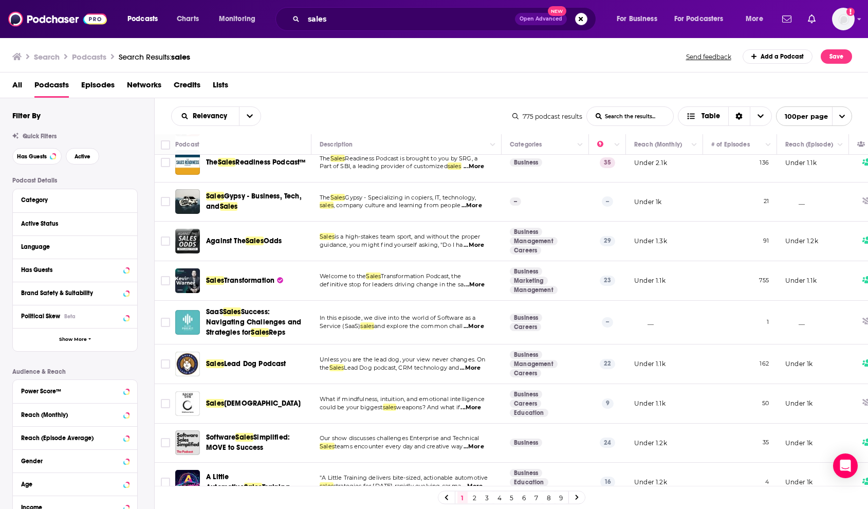
scroll to position [328, 0]
